Goal: Contribute content: Add original content to the website for others to see

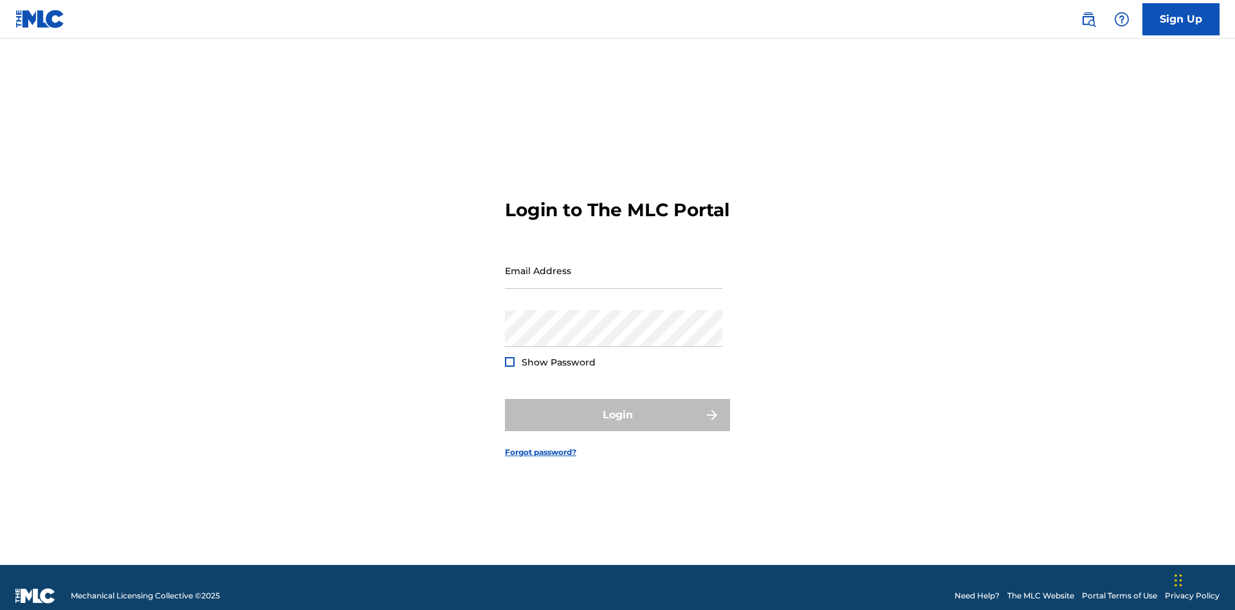
scroll to position [17, 0]
click at [614, 264] on input "Email Address" at bounding box center [613, 270] width 217 height 37
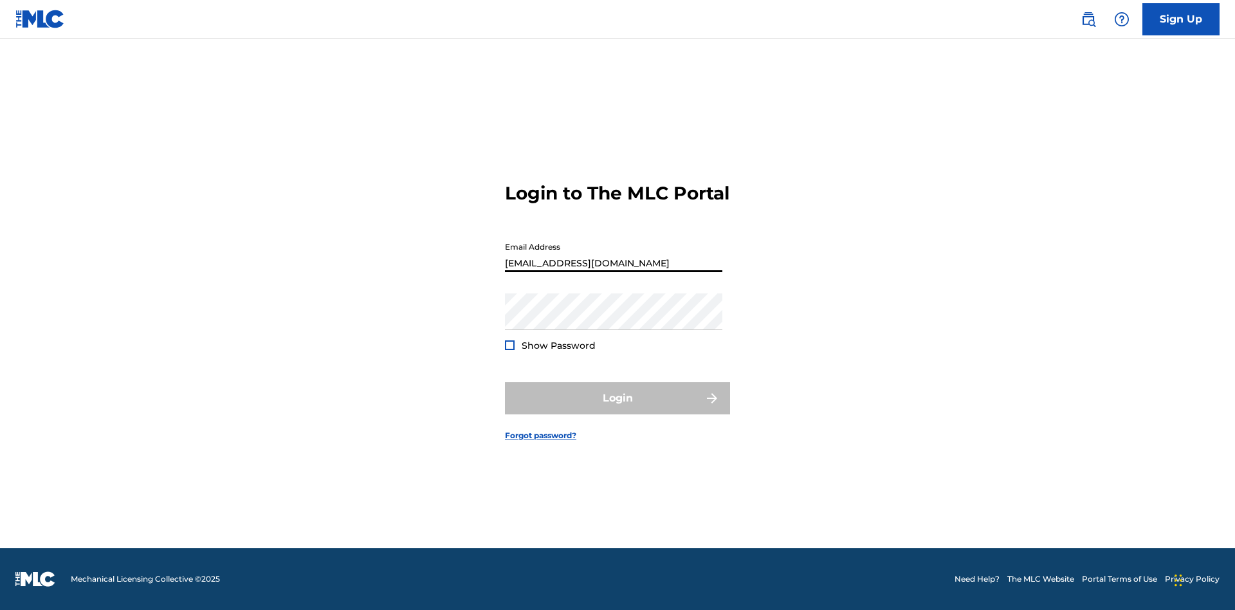
type input "[EMAIL_ADDRESS][DOMAIN_NAME]"
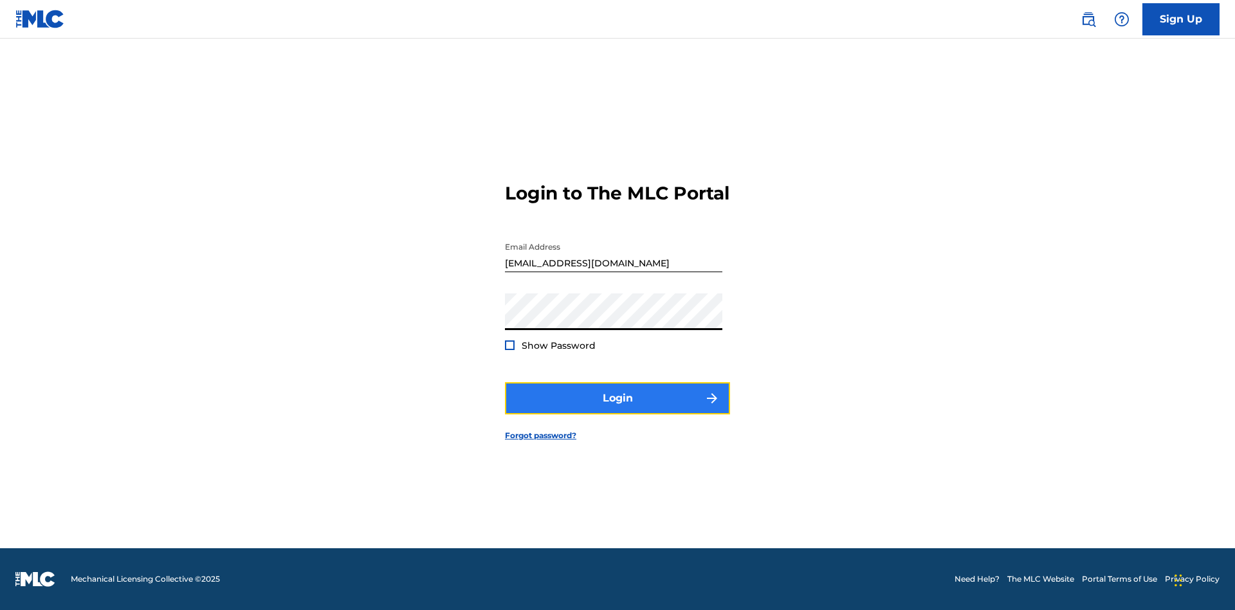
click at [618, 409] on button "Login" at bounding box center [617, 398] width 225 height 32
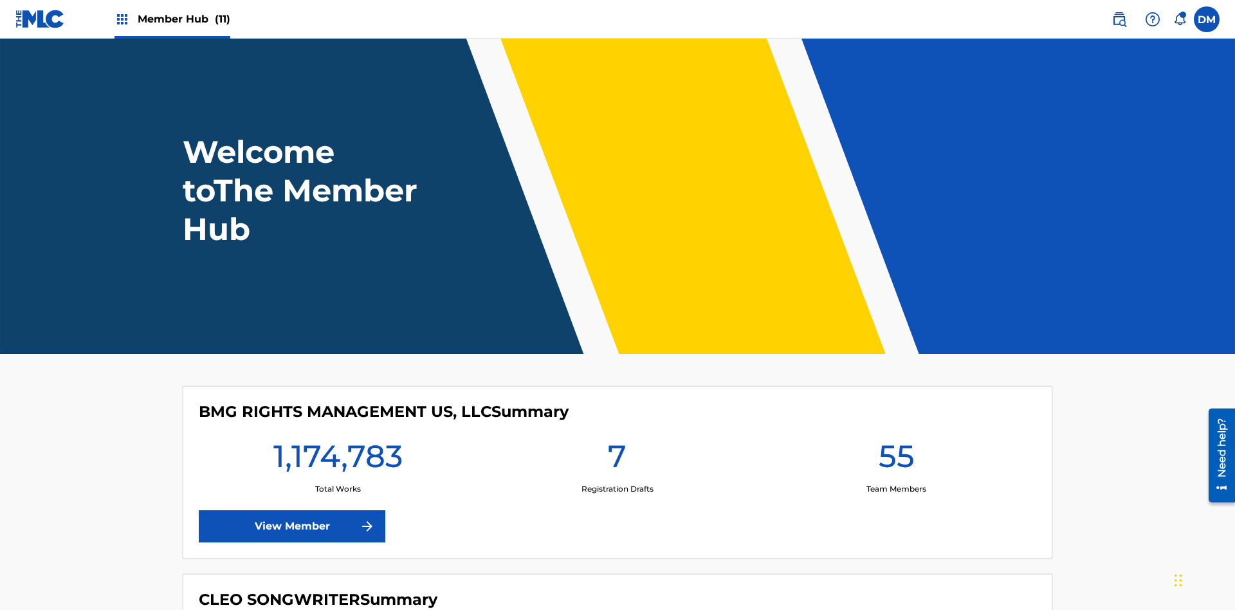
click at [183, 19] on span "Member Hub (11)" at bounding box center [184, 19] width 93 height 15
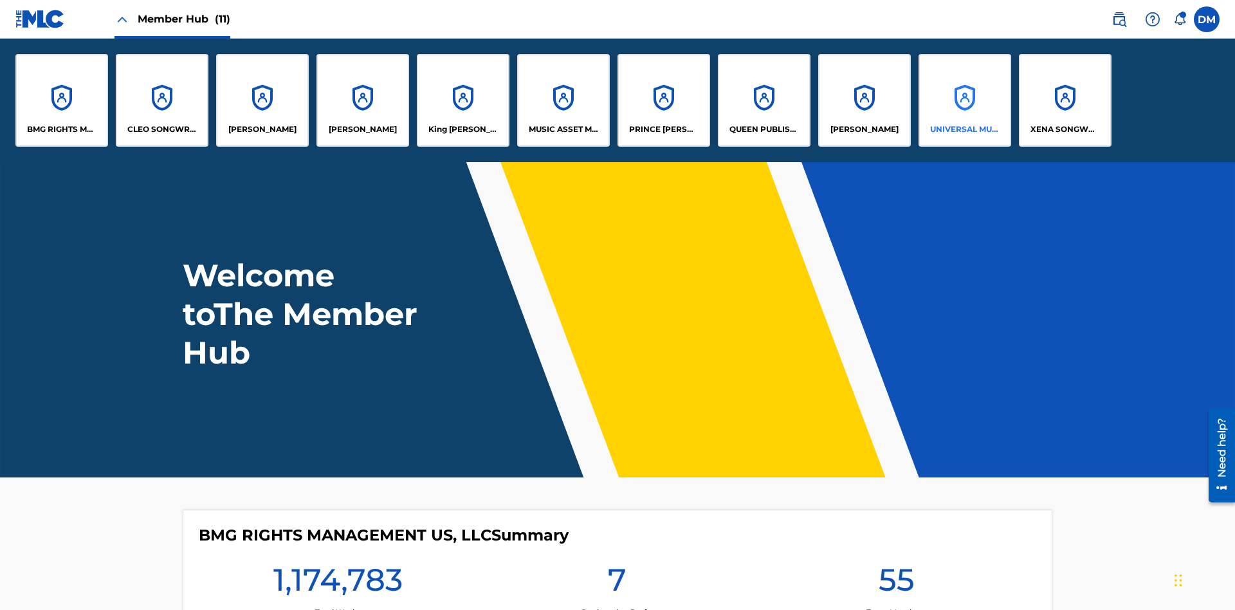
click at [965, 129] on p "UNIVERSAL MUSIC PUB GROUP" at bounding box center [965, 130] width 70 height 12
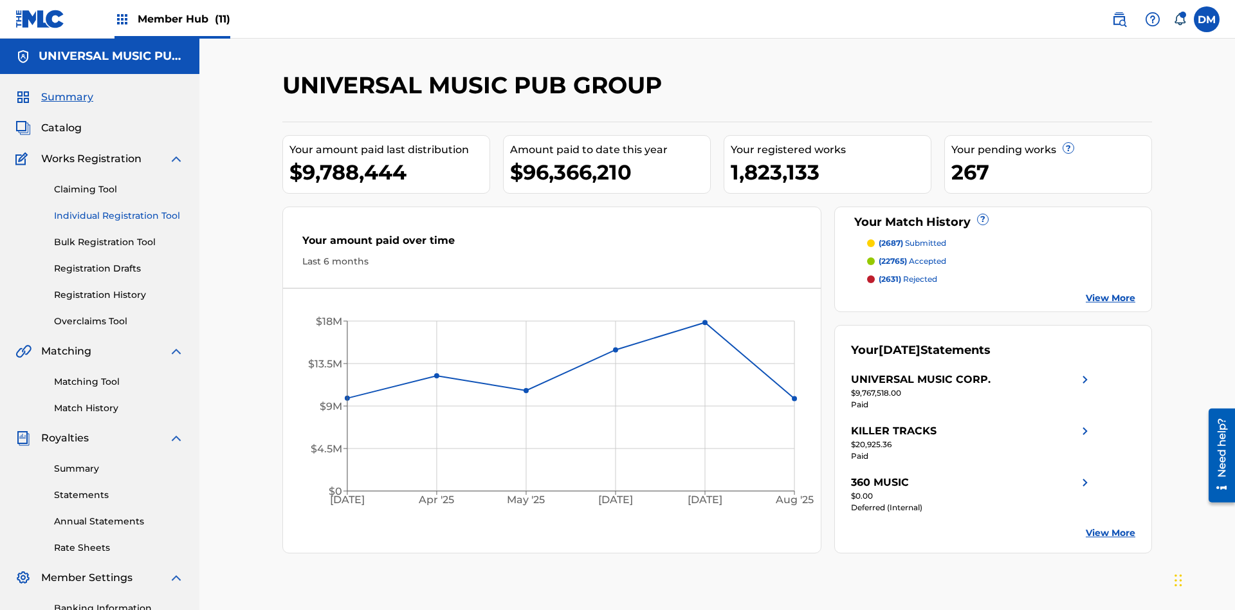
click at [119, 209] on link "Individual Registration Tool" at bounding box center [119, 216] width 130 height 14
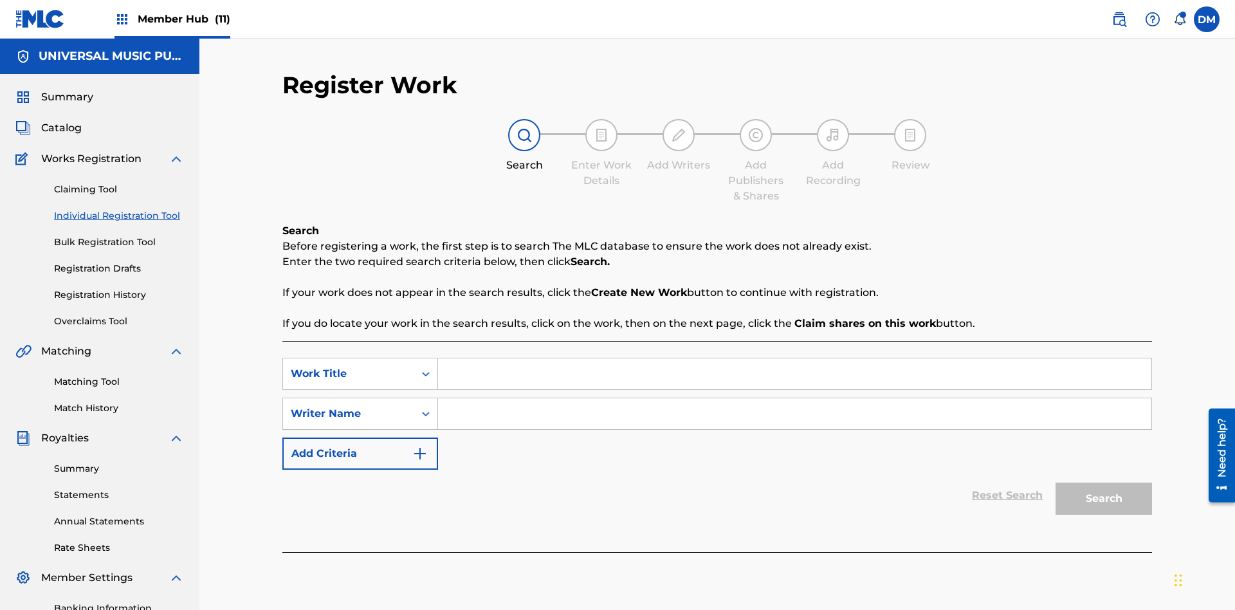
click at [795, 358] on input "Search Form" at bounding box center [795, 373] width 714 height 31
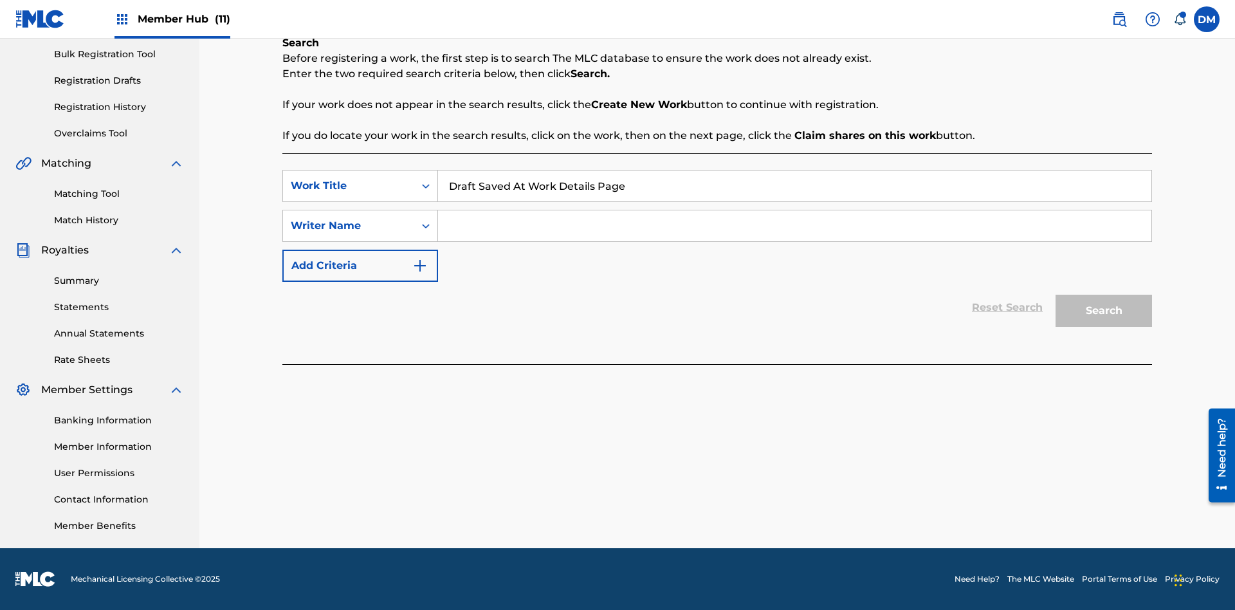
type input "Draft Saved At Work Details Page"
click at [795, 226] on input "Search Form" at bounding box center [795, 225] width 714 height 31
type input "QWERTYUIOP"
click at [1104, 311] on button "Search" at bounding box center [1104, 311] width 97 height 32
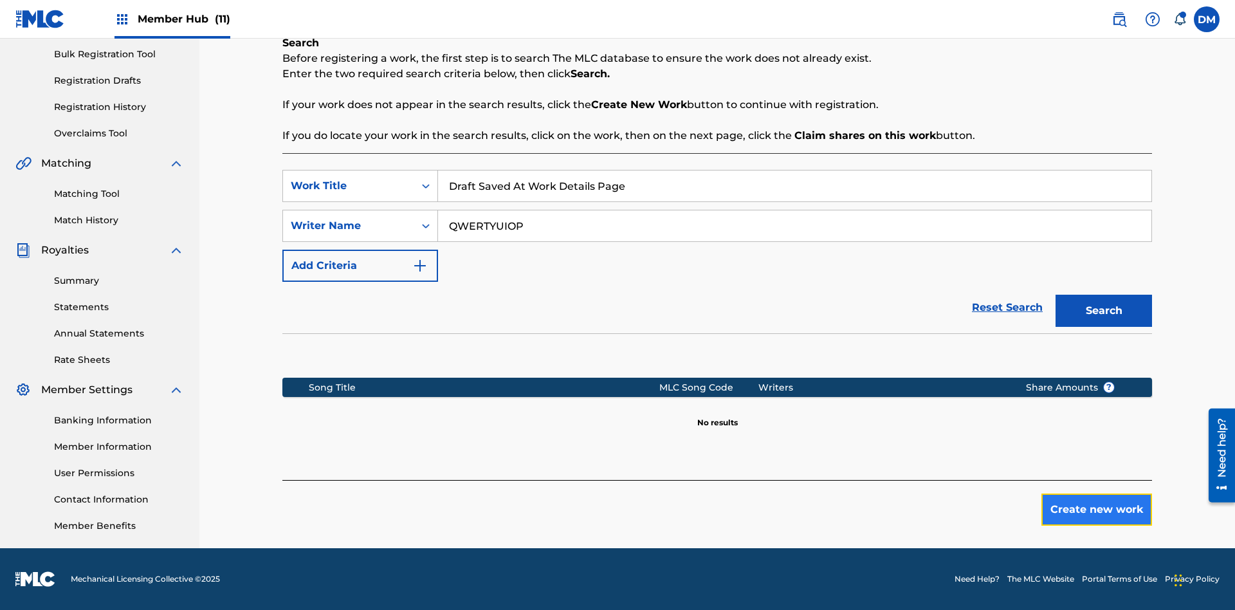
click at [1097, 510] on button "Create new work" at bounding box center [1097, 510] width 111 height 32
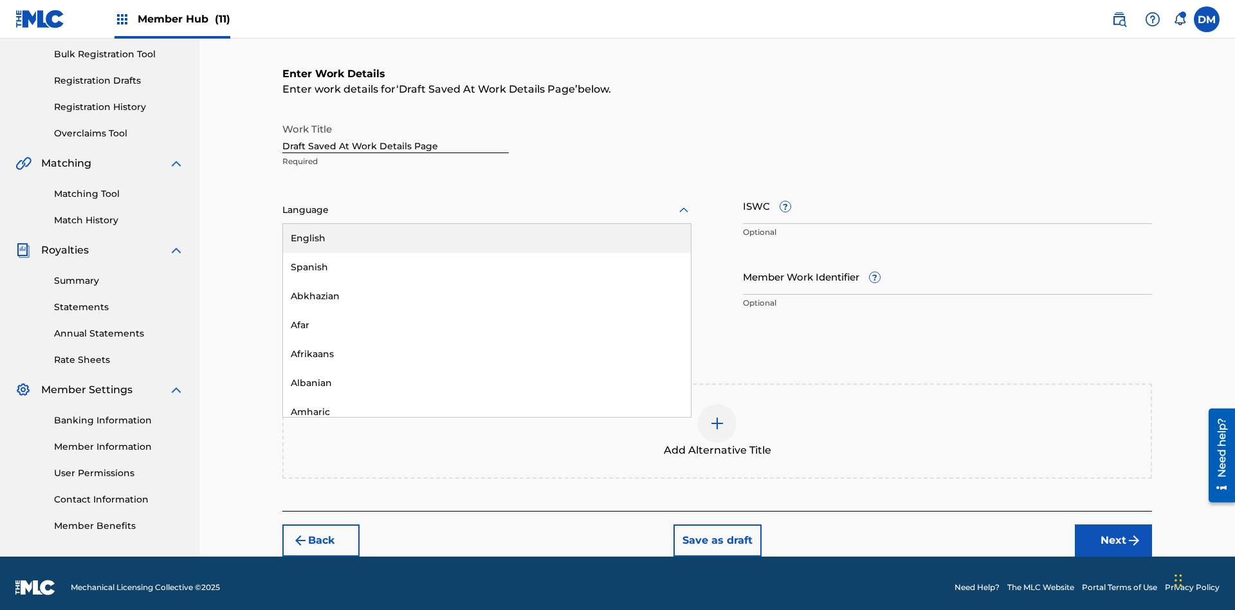
click at [487, 317] on div "Afar" at bounding box center [487, 325] width 408 height 29
click at [948, 268] on input "Member Work Identifier ?" at bounding box center [947, 276] width 409 height 37
click at [948, 197] on input "ISWC ?" at bounding box center [947, 205] width 409 height 37
click at [717, 422] on img at bounding box center [717, 423] width 15 height 15
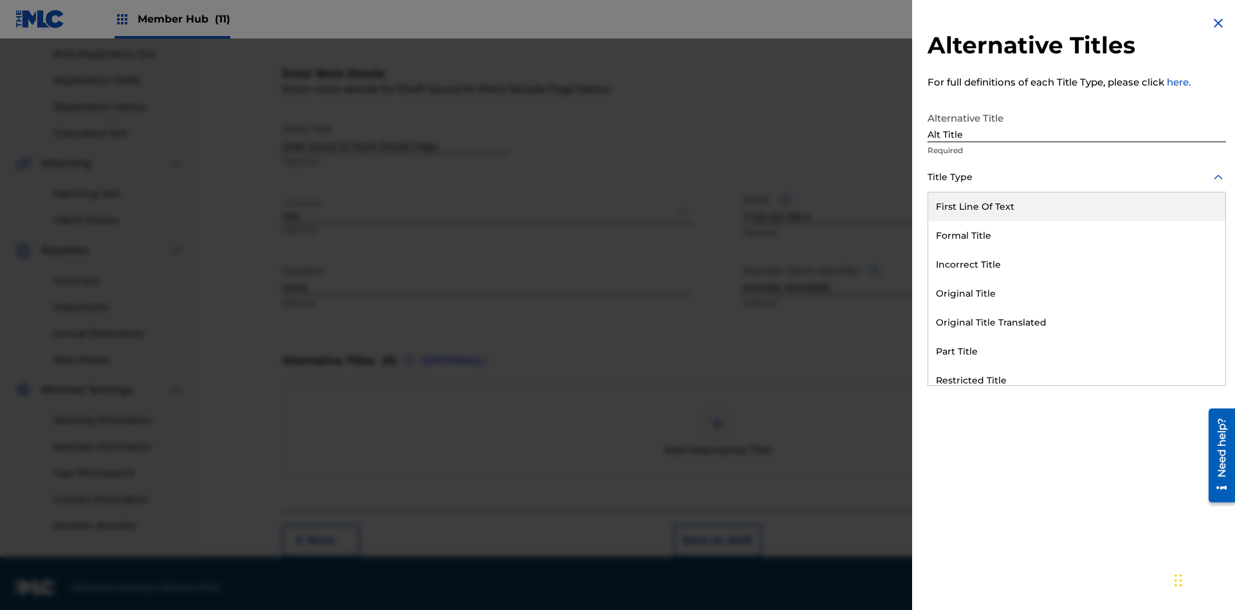
click at [1077, 293] on div "Original Title" at bounding box center [1077, 293] width 297 height 29
click at [1077, 235] on div at bounding box center [1077, 235] width 299 height 16
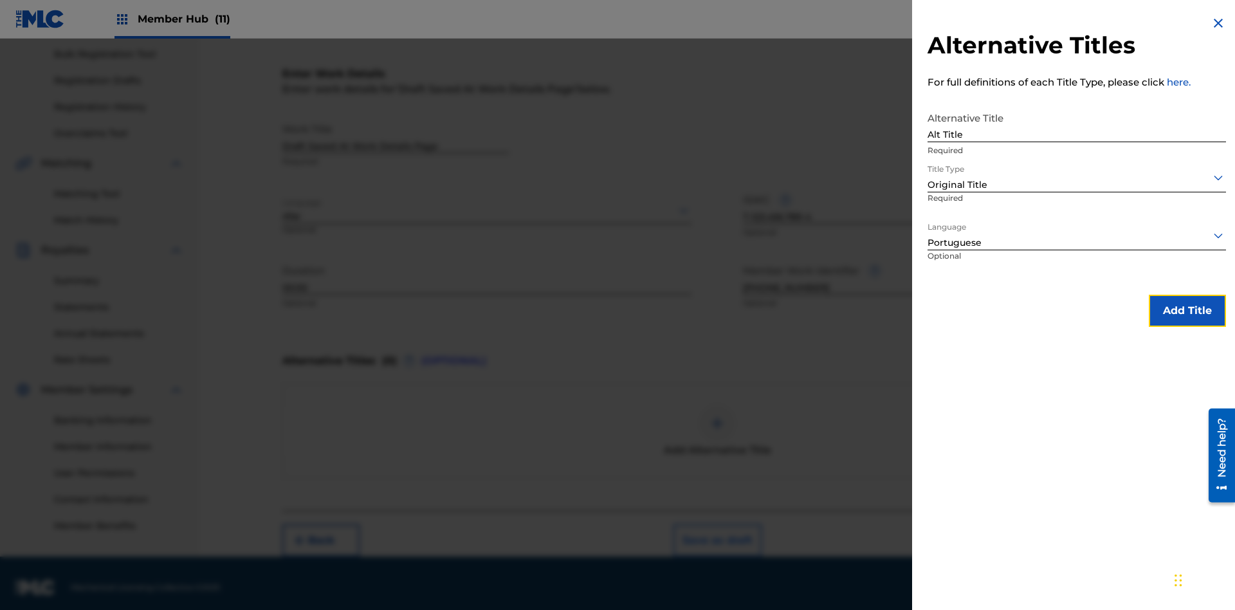
click at [1188, 310] on button "Add Title" at bounding box center [1187, 311] width 77 height 32
click at [717, 532] on button "Save as draft" at bounding box center [718, 540] width 88 height 32
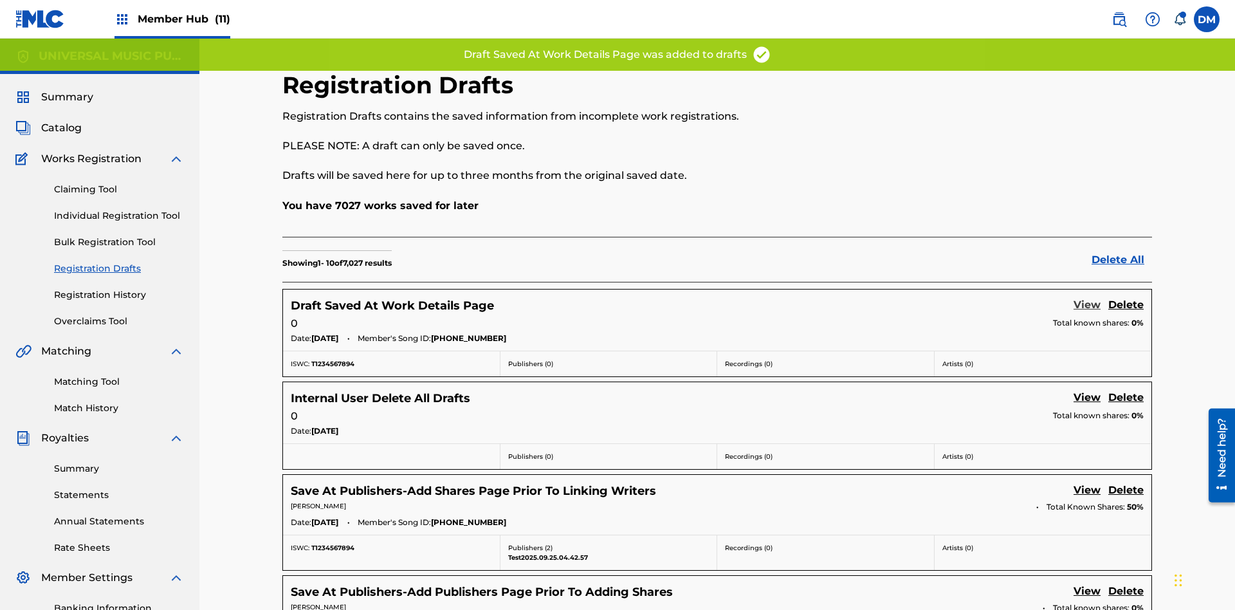
click at [1087, 297] on link "View" at bounding box center [1087, 305] width 27 height 17
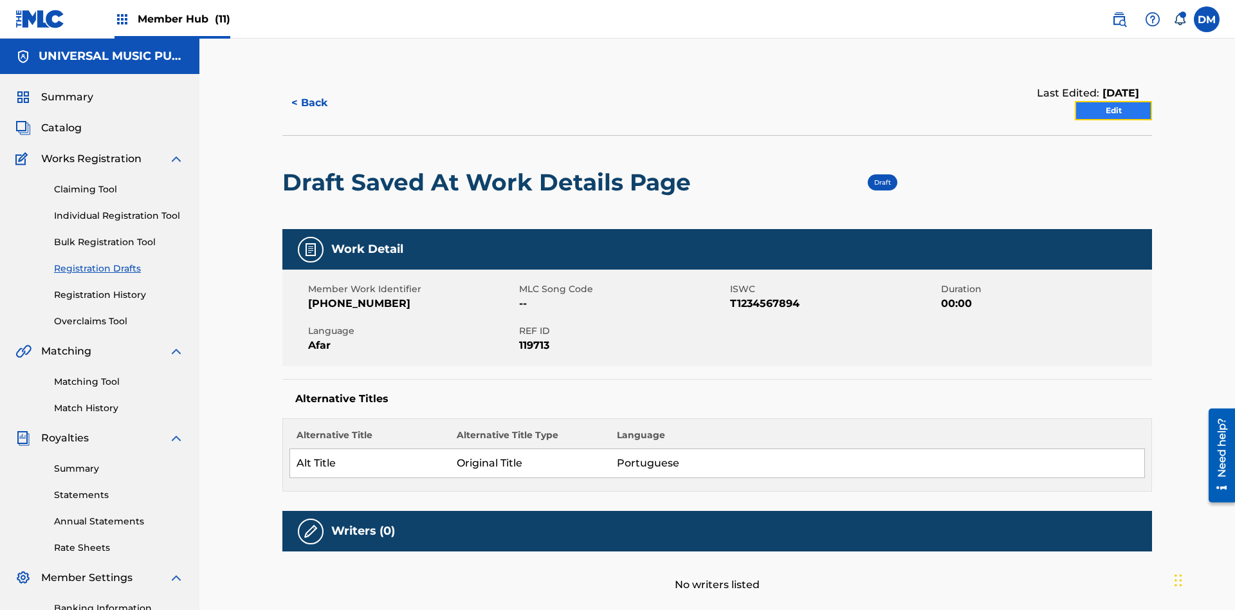
click at [1114, 101] on link "Edit" at bounding box center [1113, 110] width 77 height 19
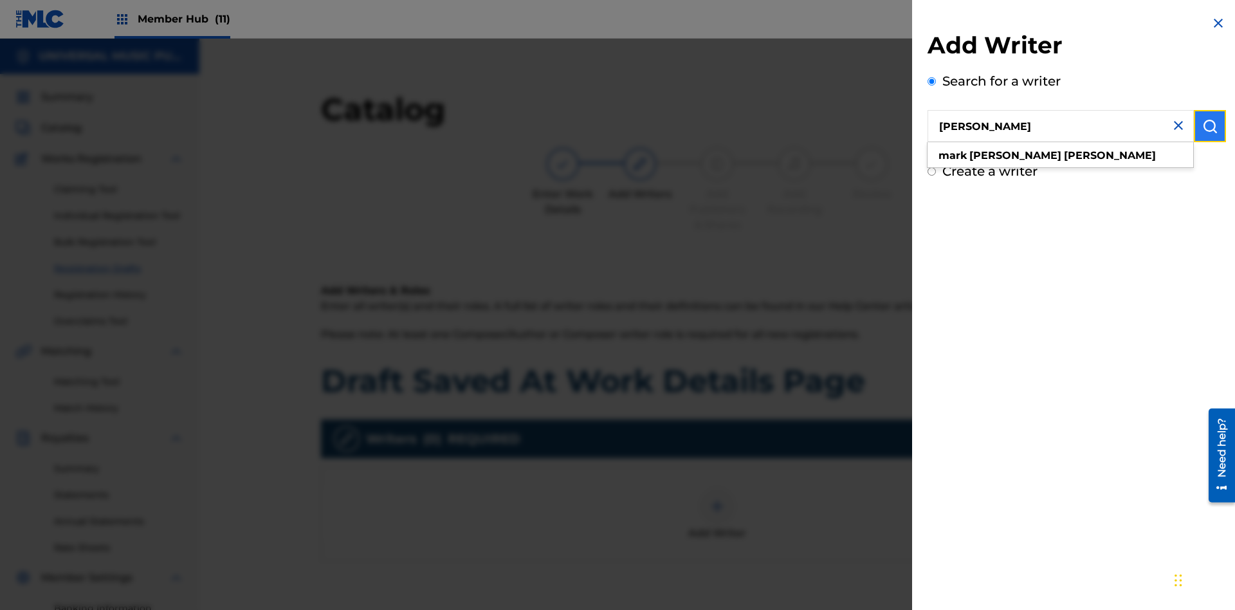
click at [1210, 126] on img "submit" at bounding box center [1210, 125] width 15 height 15
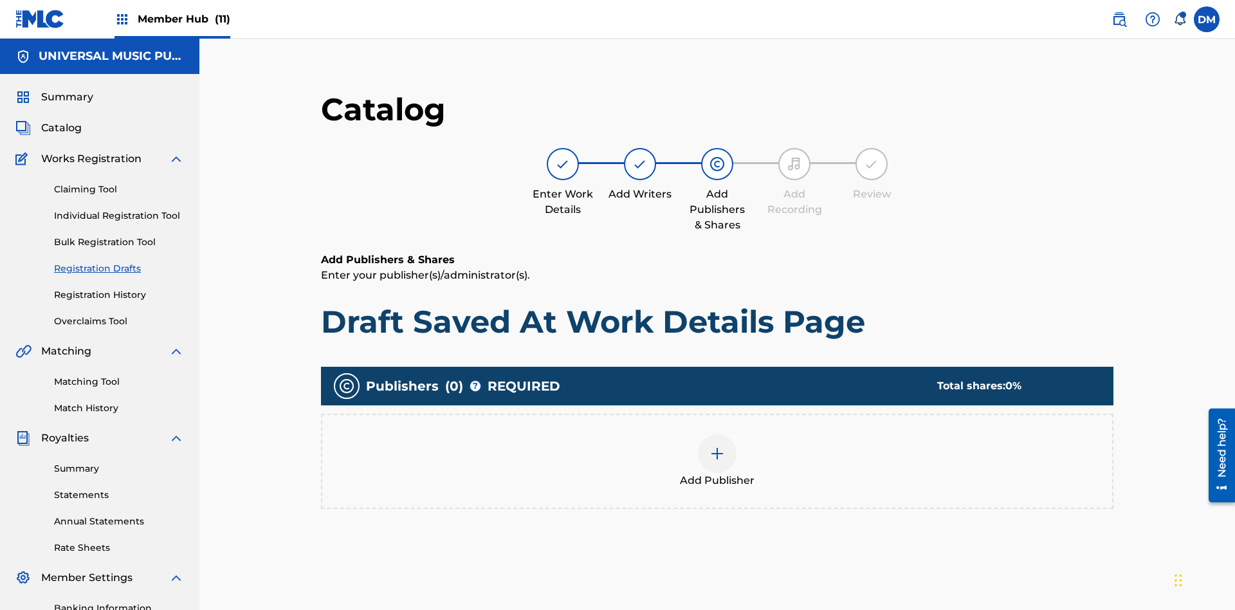
click at [710, 446] on img at bounding box center [717, 453] width 15 height 15
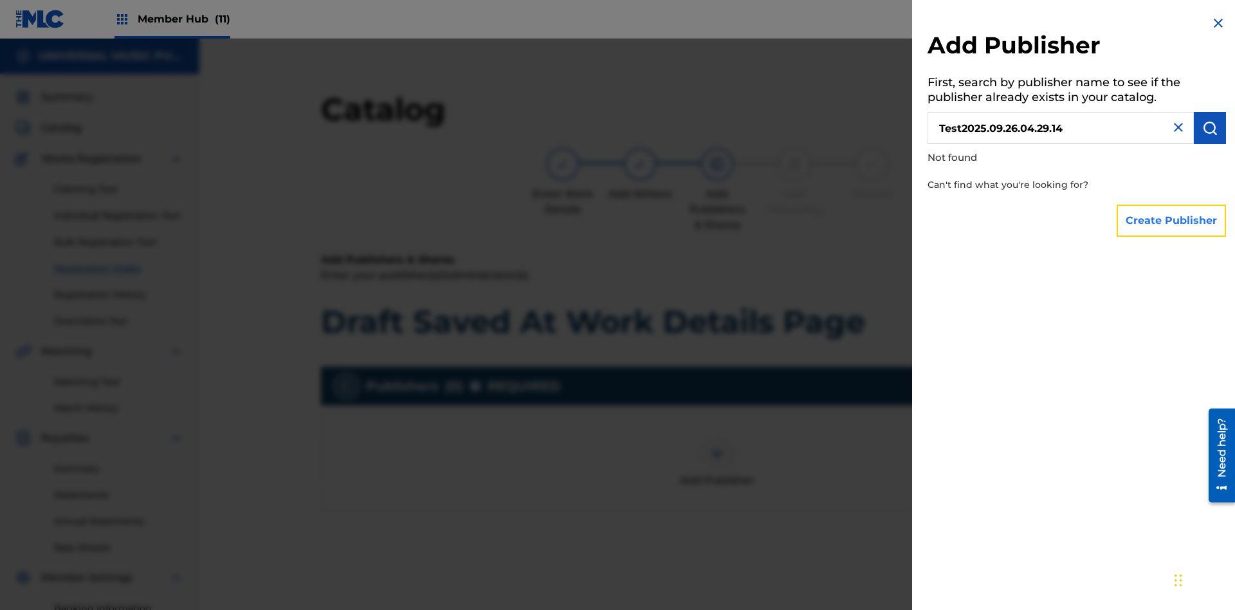
click at [1172, 220] on button "Create Publisher" at bounding box center [1171, 221] width 109 height 32
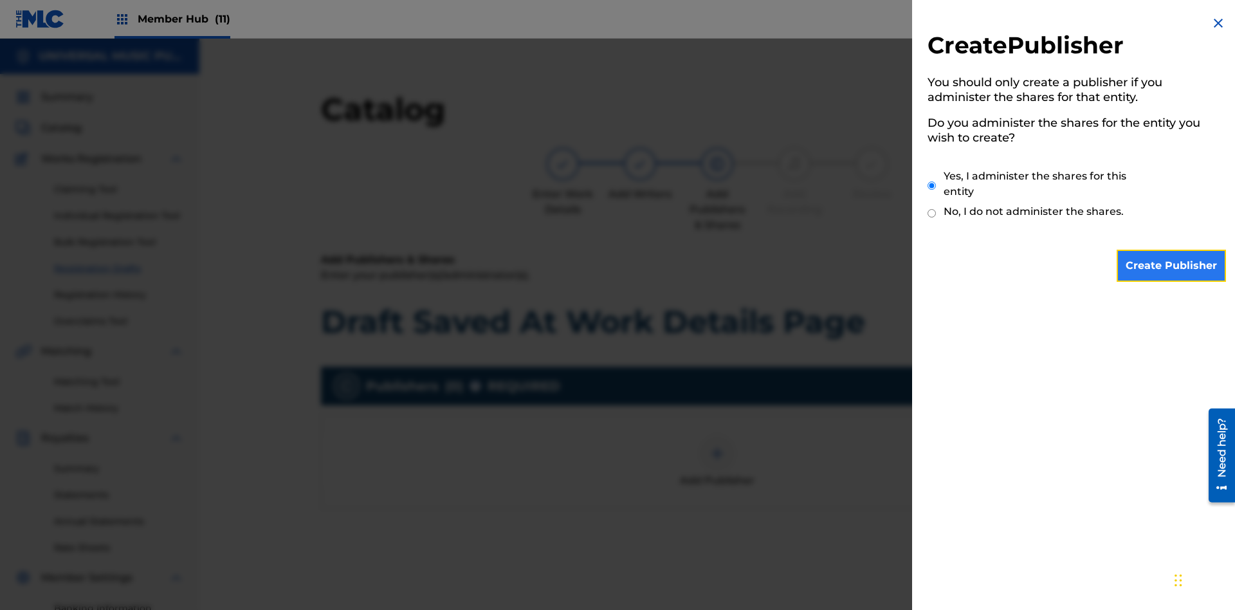
click at [1172, 266] on input "Create Publisher" at bounding box center [1171, 266] width 109 height 32
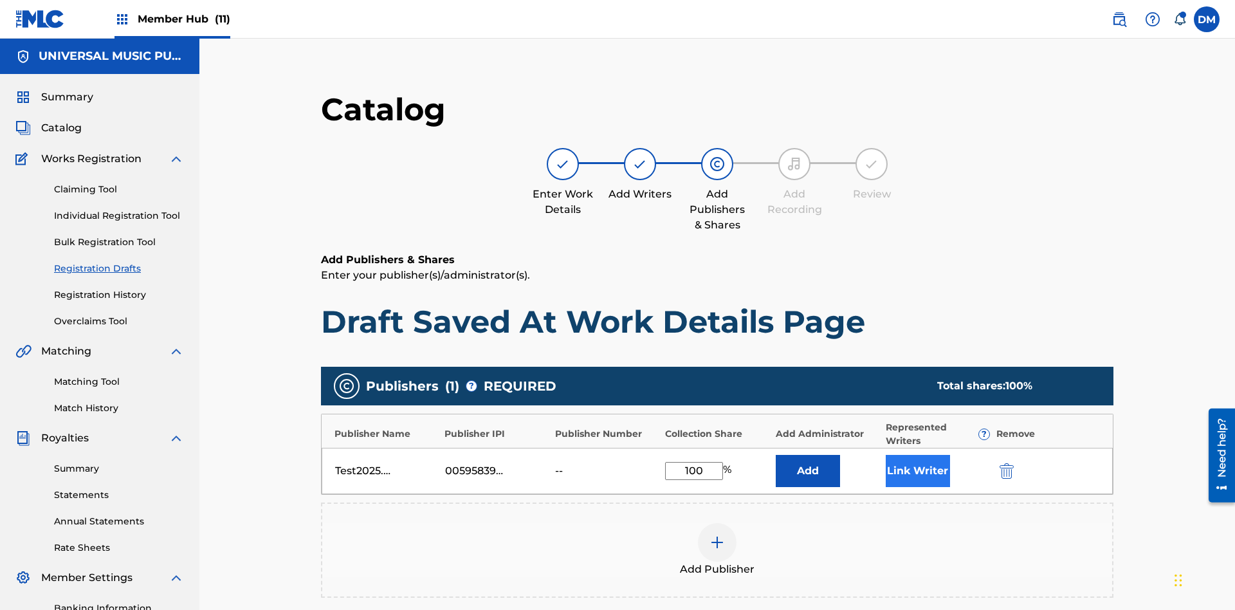
type input "100"
click at [886, 455] on button "Link Writer" at bounding box center [918, 471] width 64 height 32
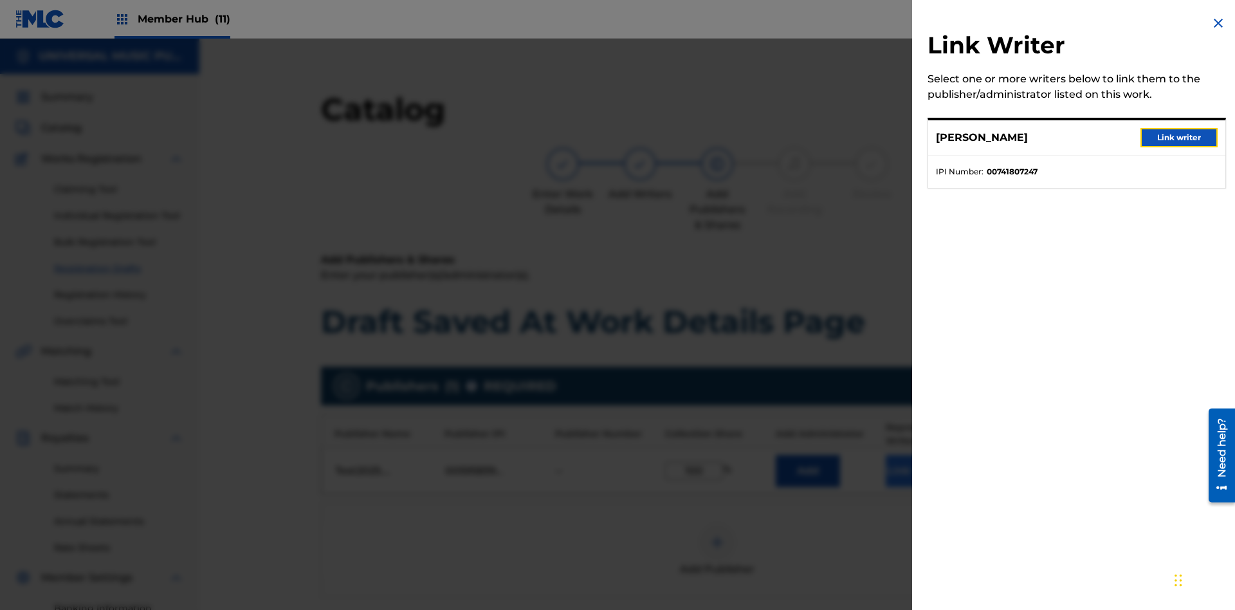
click at [1180, 138] on button "Link writer" at bounding box center [1179, 137] width 77 height 19
click at [886, 455] on button "Link Writer" at bounding box center [918, 471] width 64 height 32
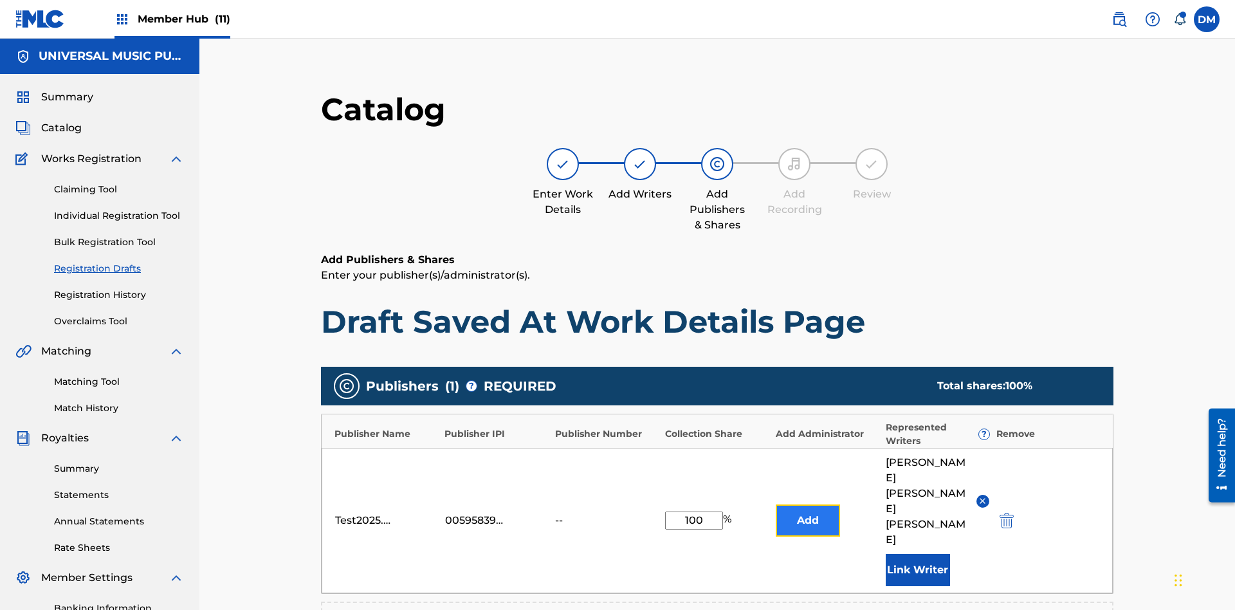
click at [776, 504] on button "Add" at bounding box center [808, 520] width 64 height 32
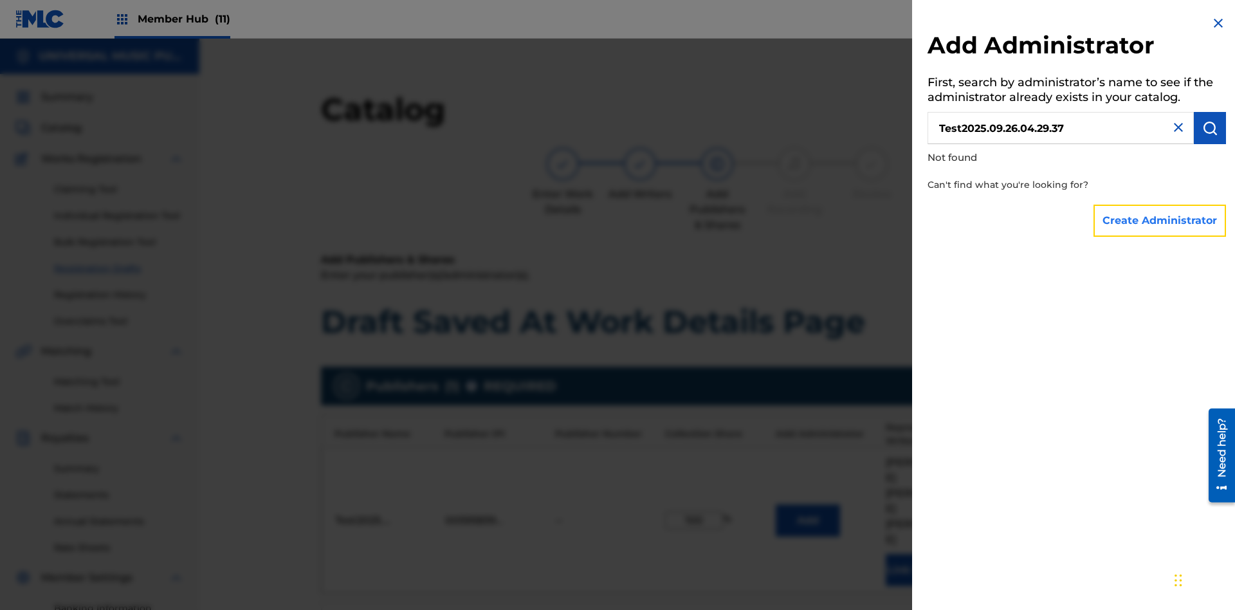
click at [1161, 220] on button "Create Administrator" at bounding box center [1160, 221] width 133 height 32
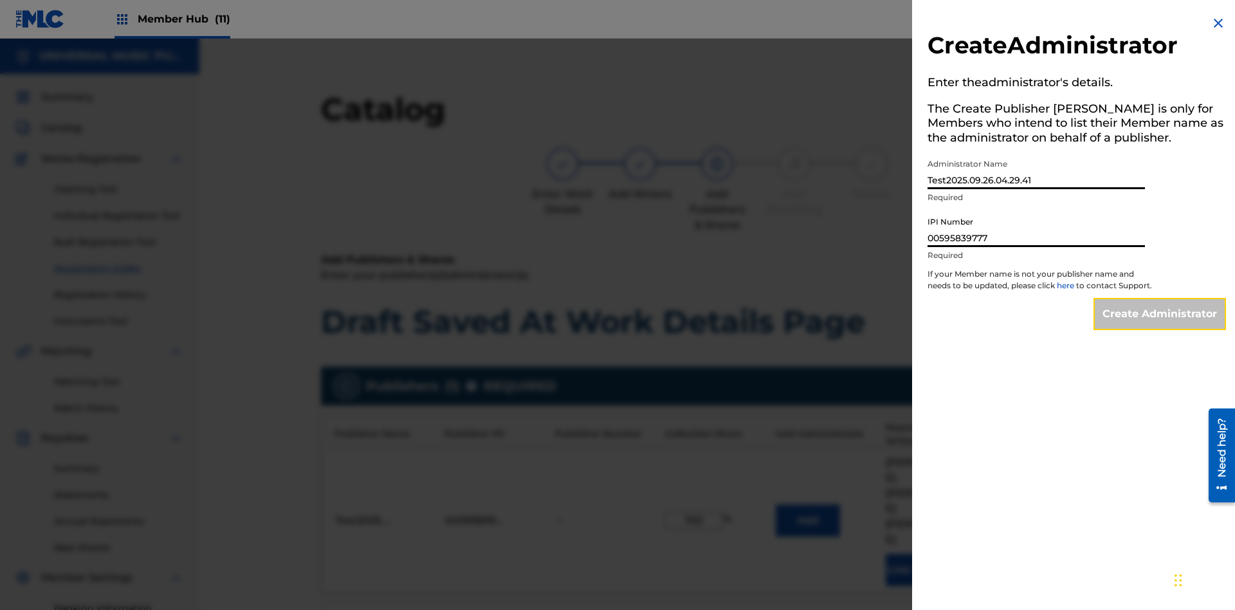
click at [1161, 326] on input "Create Administrator" at bounding box center [1160, 314] width 133 height 32
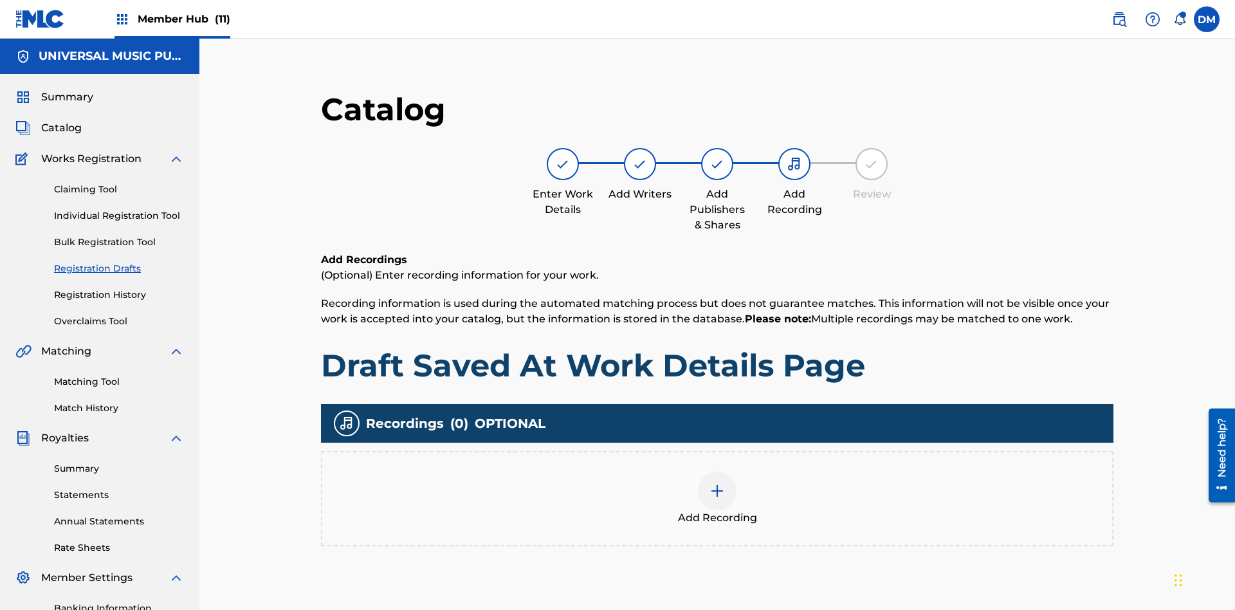
click at [710, 483] on img at bounding box center [717, 490] width 15 height 15
